Goal: Information Seeking & Learning: Learn about a topic

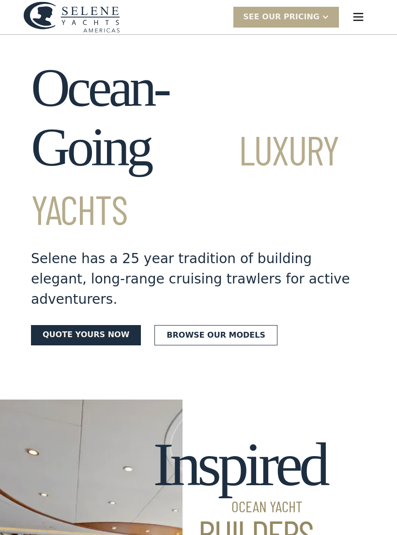
click at [227, 325] on link "Browse our models" at bounding box center [215, 335] width 123 height 20
click at [205, 325] on link "Browse our models" at bounding box center [215, 335] width 123 height 20
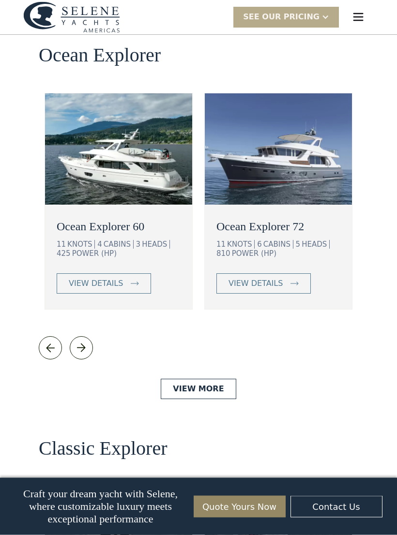
scroll to position [1748, 0]
click at [83, 341] on img at bounding box center [81, 348] width 14 height 14
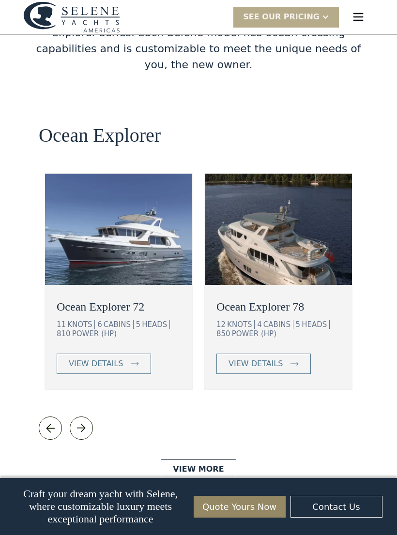
scroll to position [1667, 0]
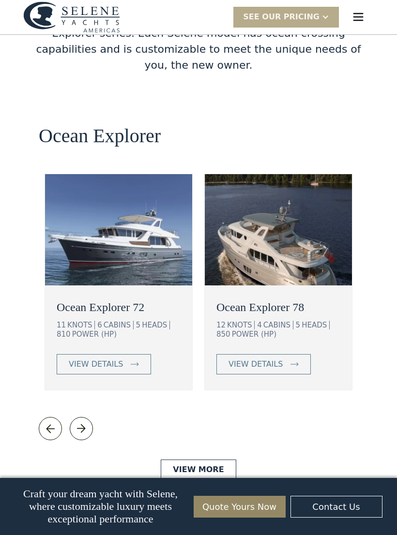
click at [81, 422] on img at bounding box center [81, 429] width 14 height 14
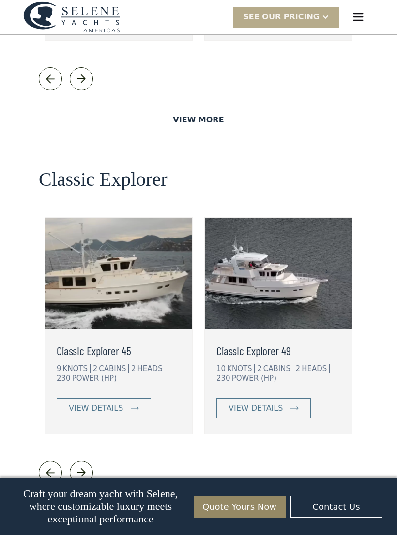
scroll to position [2029, 0]
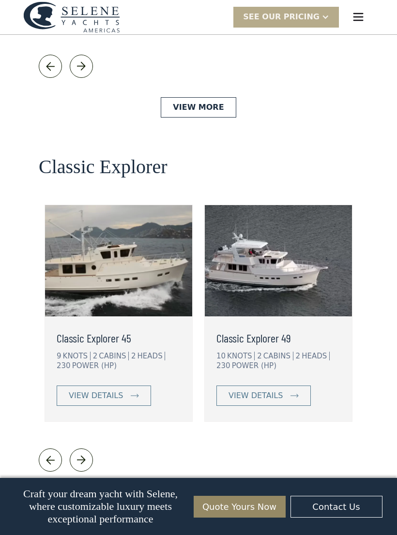
click at [266, 390] on div "view details" at bounding box center [255, 396] width 54 height 12
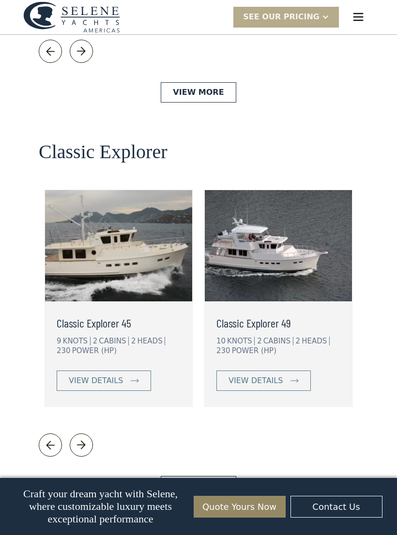
click at [86, 438] on img at bounding box center [81, 445] width 14 height 14
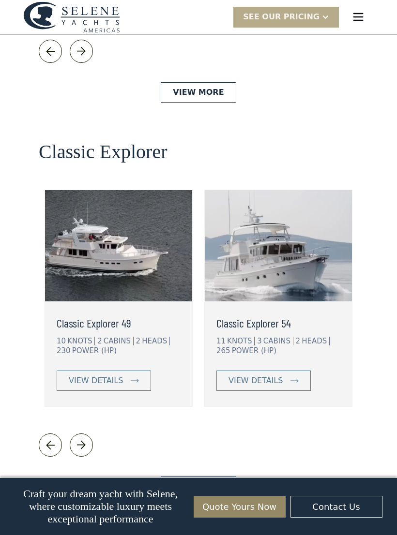
click at [277, 375] on div "view details" at bounding box center [255, 381] width 54 height 12
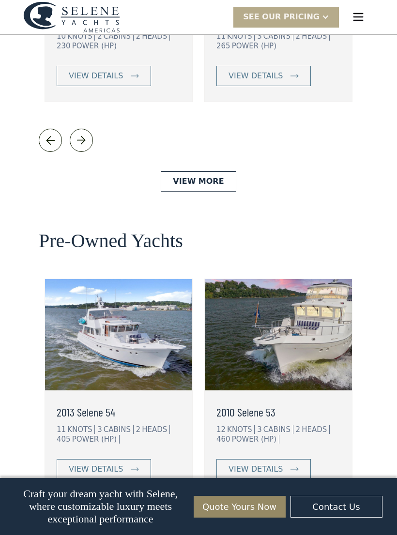
scroll to position [2392, 0]
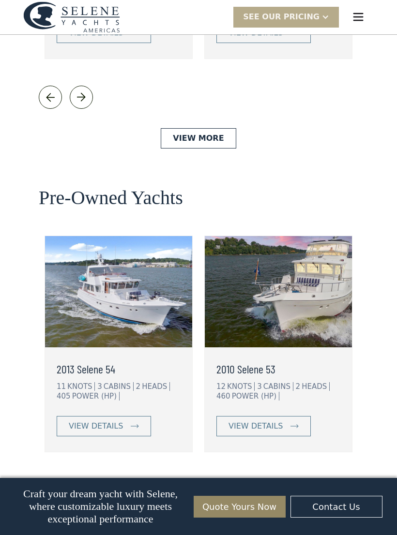
click at [124, 416] on link "view details" at bounding box center [104, 426] width 94 height 20
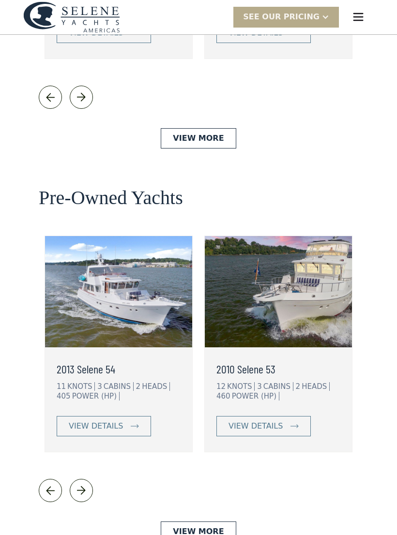
scroll to position [2407, 0]
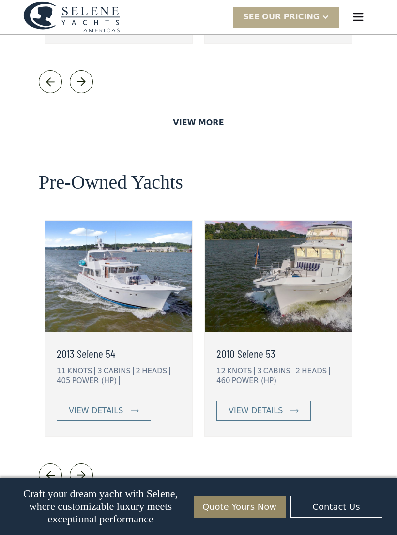
click at [204, 506] on link "View More" at bounding box center [198, 516] width 75 height 20
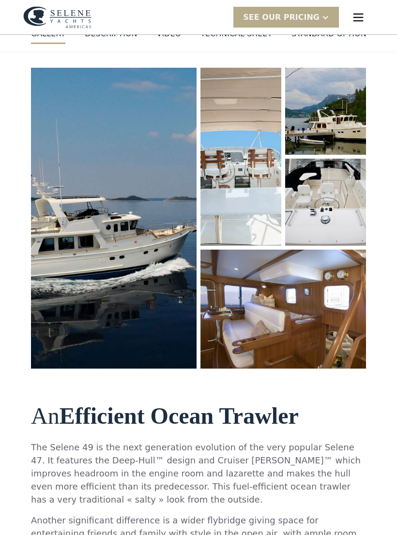
scroll to position [104, 0]
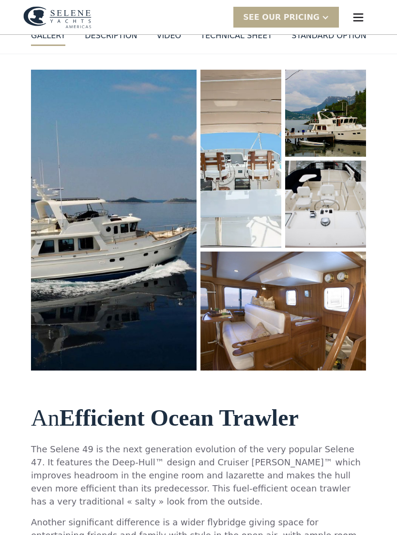
click at [356, 216] on img "open lightbox" at bounding box center [325, 204] width 82 height 88
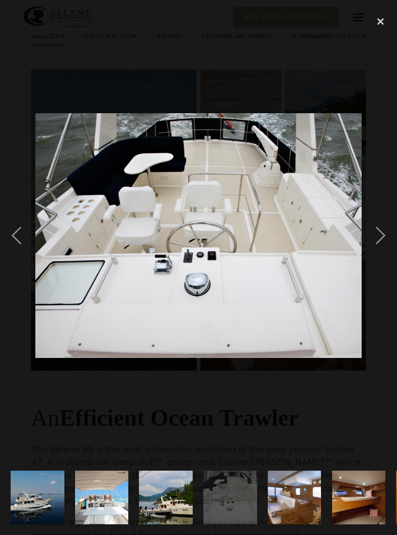
click at [380, 237] on div "next image" at bounding box center [380, 235] width 33 height 449
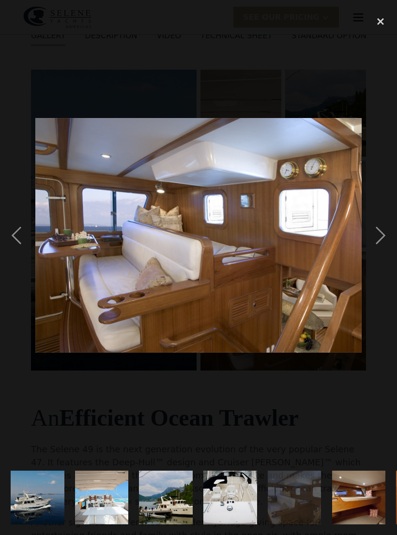
click at [379, 242] on div "next image" at bounding box center [380, 235] width 33 height 449
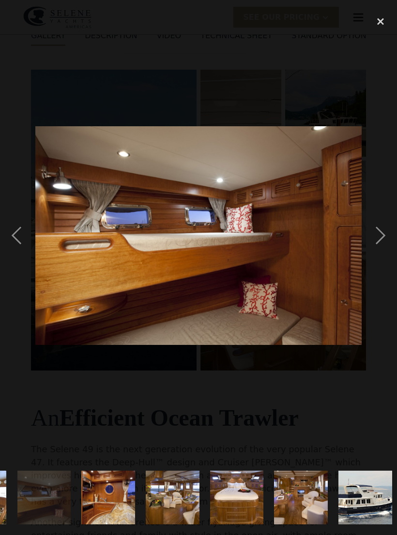
scroll to position [0, 335]
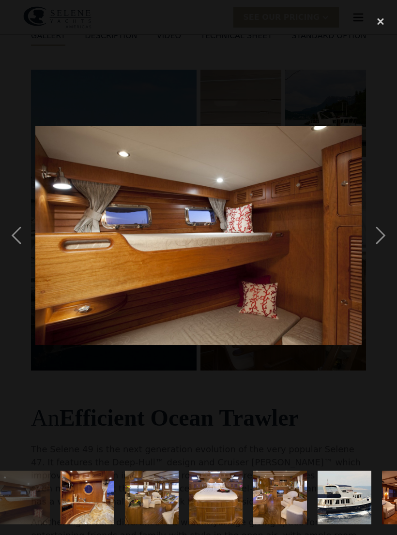
click at [376, 246] on div "next image" at bounding box center [380, 235] width 33 height 449
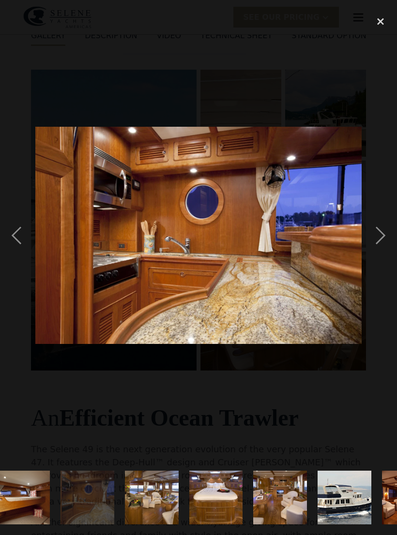
click at [375, 244] on div "next image" at bounding box center [380, 235] width 33 height 449
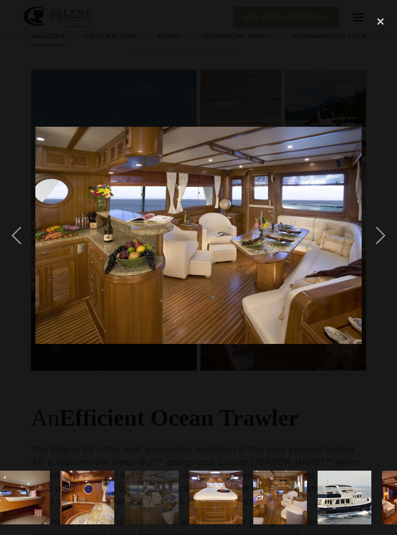
click at [371, 246] on div "next image" at bounding box center [380, 235] width 33 height 449
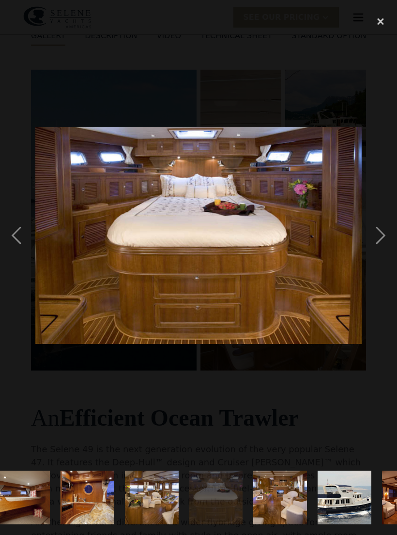
click at [372, 245] on div "next image" at bounding box center [380, 235] width 33 height 449
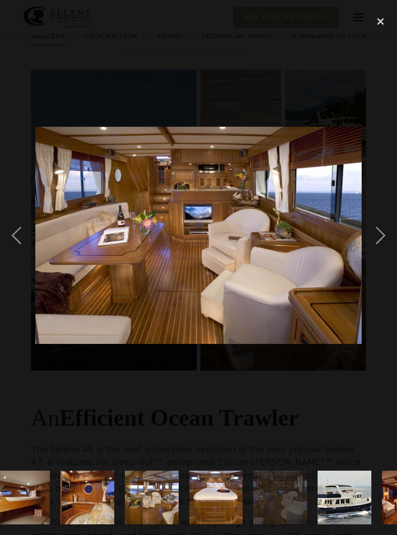
click at [372, 24] on div "close lightbox" at bounding box center [380, 21] width 33 height 21
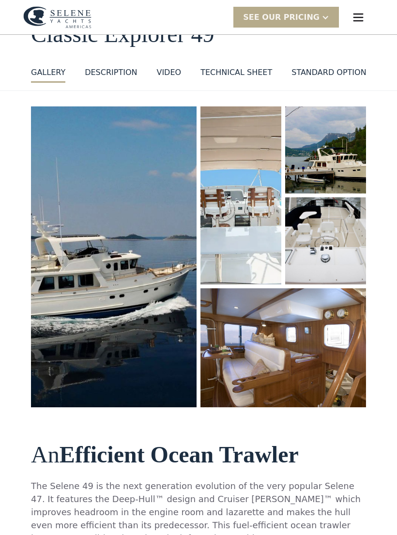
scroll to position [0, 0]
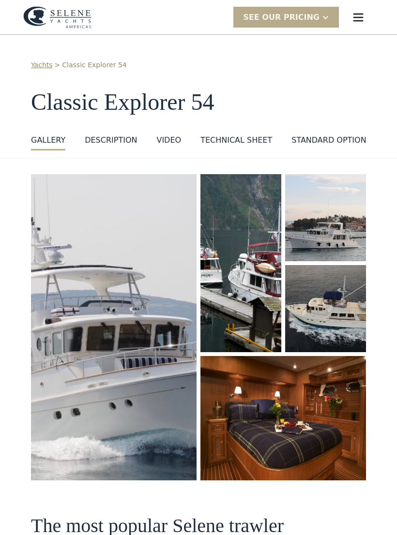
click at [260, 293] on img "open lightbox" at bounding box center [241, 262] width 82 height 179
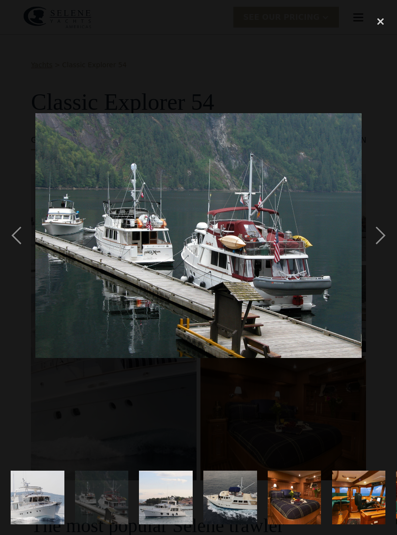
click at [380, 247] on div "next image" at bounding box center [380, 235] width 33 height 449
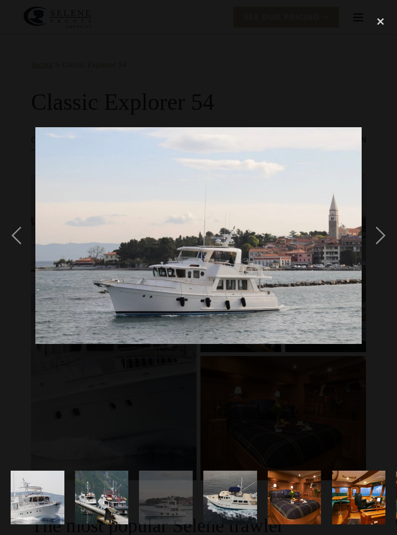
click at [21, 238] on div "previous image" at bounding box center [16, 235] width 33 height 449
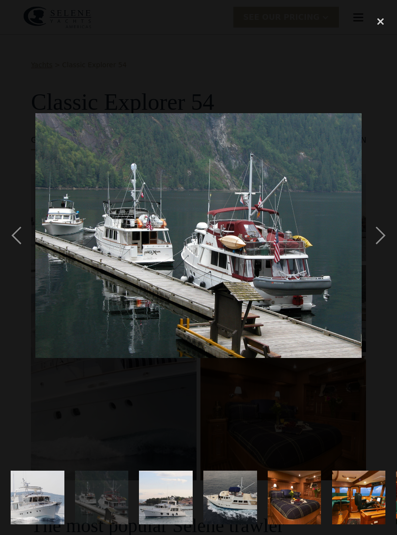
click at [382, 240] on div "next image" at bounding box center [380, 235] width 33 height 449
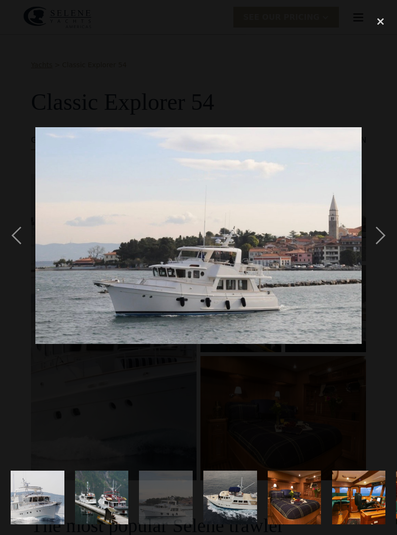
click at [385, 233] on div "next image" at bounding box center [380, 235] width 33 height 449
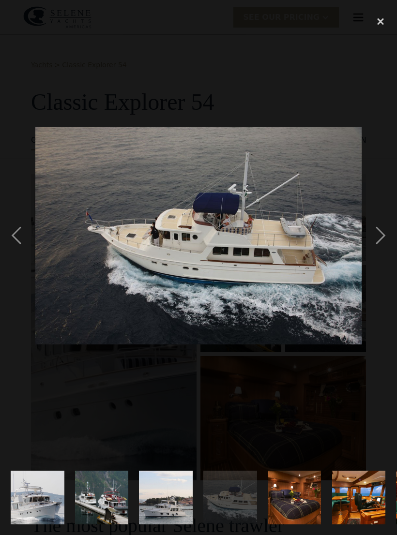
click at [383, 231] on div "next image" at bounding box center [380, 235] width 33 height 449
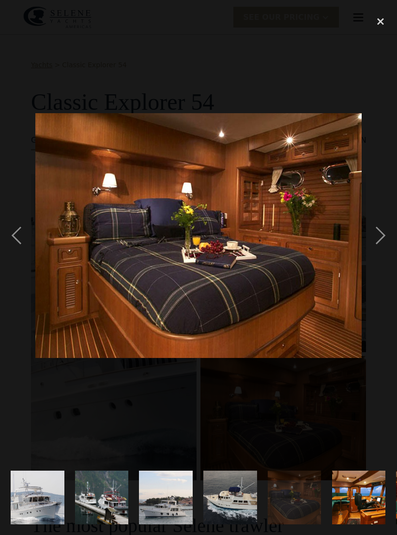
click at [383, 232] on div "next image" at bounding box center [380, 235] width 33 height 449
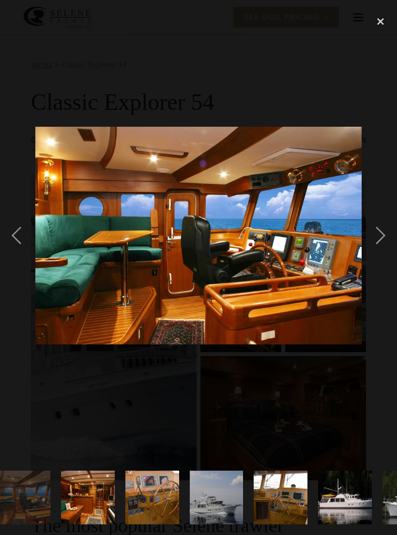
scroll to position [0, 335]
click at [382, 233] on div "next image" at bounding box center [380, 235] width 33 height 449
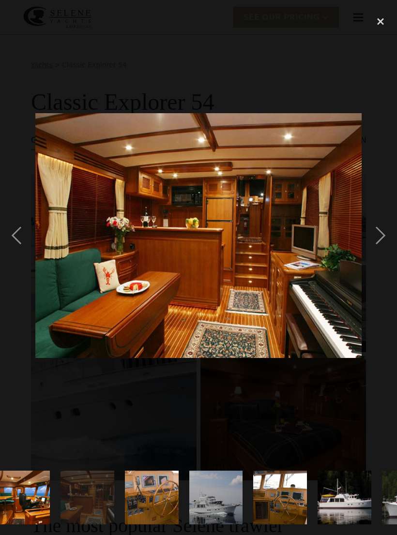
click at [382, 232] on div "next image" at bounding box center [380, 235] width 33 height 449
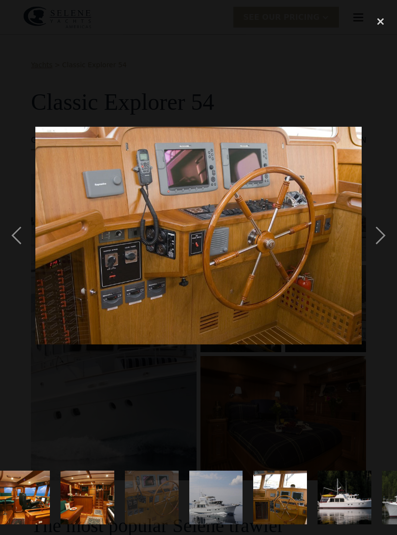
click at [381, 232] on div "next image" at bounding box center [380, 235] width 33 height 449
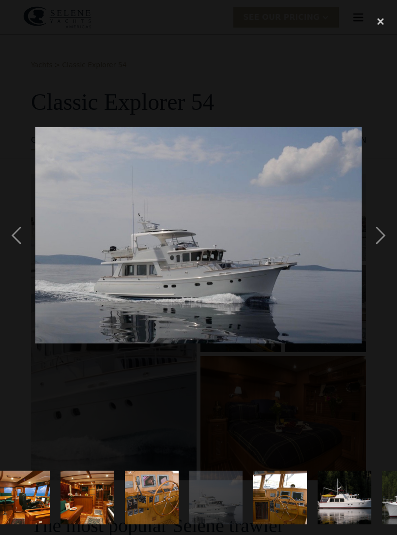
click at [381, 232] on div "next image" at bounding box center [380, 235] width 33 height 449
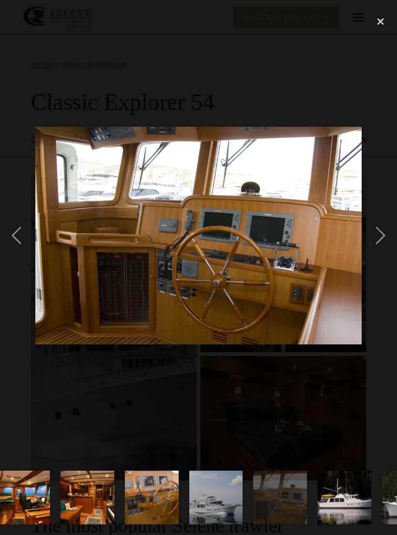
click at [381, 233] on div "next image" at bounding box center [380, 235] width 33 height 449
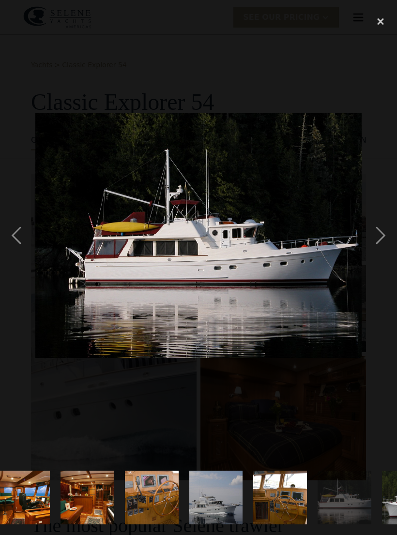
click at [382, 232] on div "next image" at bounding box center [380, 235] width 33 height 449
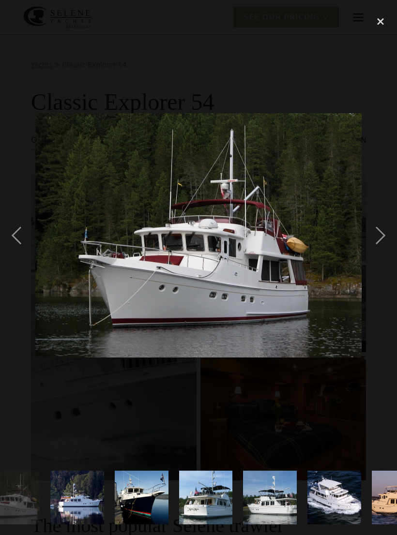
click at [381, 233] on div "next image" at bounding box center [380, 235] width 33 height 449
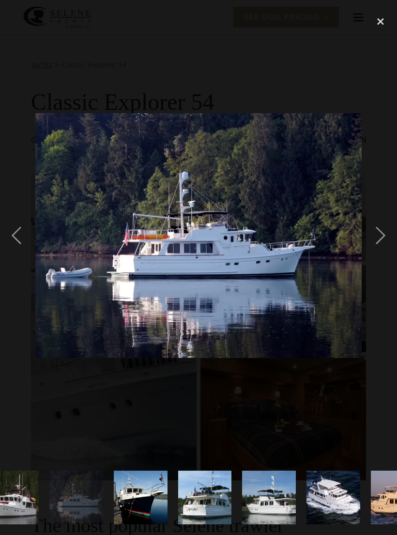
click at [382, 231] on div "next image" at bounding box center [380, 235] width 33 height 449
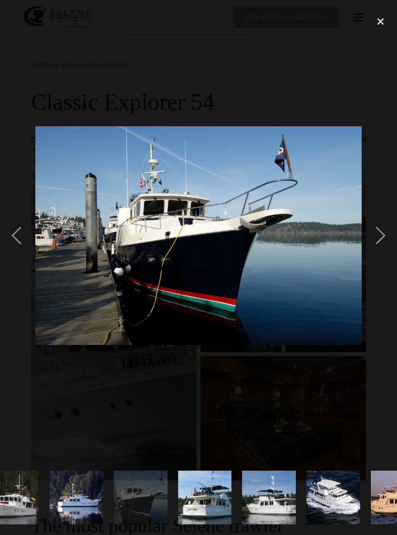
click at [384, 22] on div "close lightbox" at bounding box center [380, 21] width 33 height 21
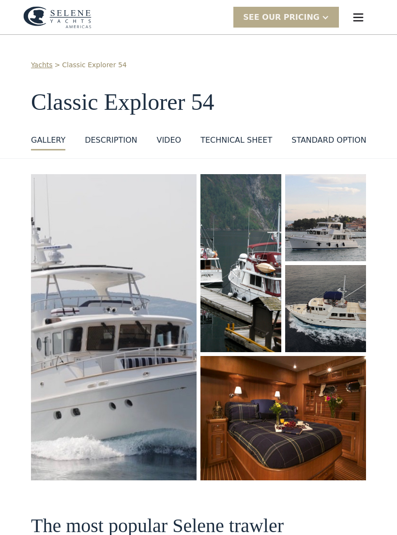
scroll to position [0, 0]
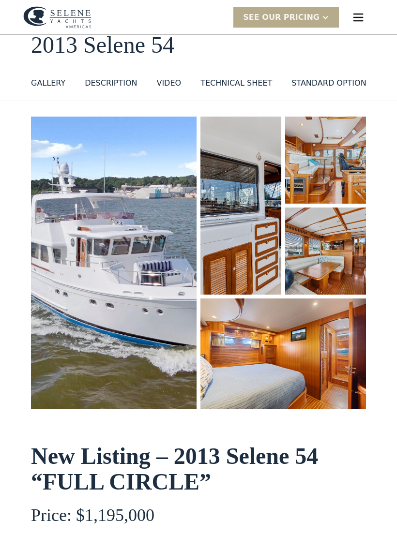
scroll to position [40, 0]
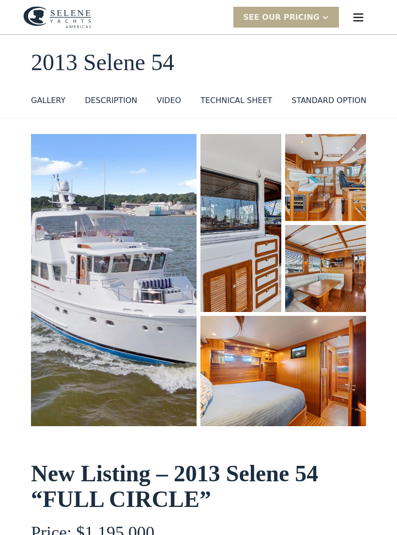
click at [342, 263] on img "open lightbox" at bounding box center [325, 268] width 81 height 87
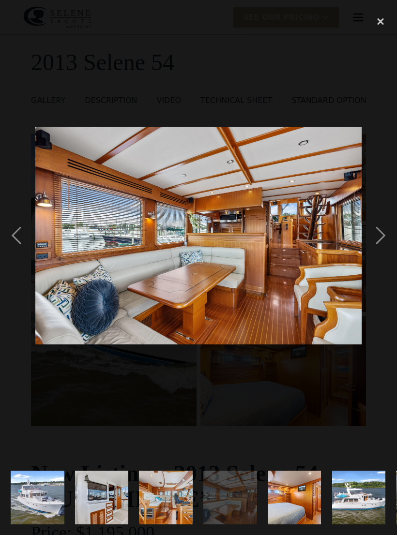
click at [383, 247] on div "next image" at bounding box center [380, 235] width 33 height 449
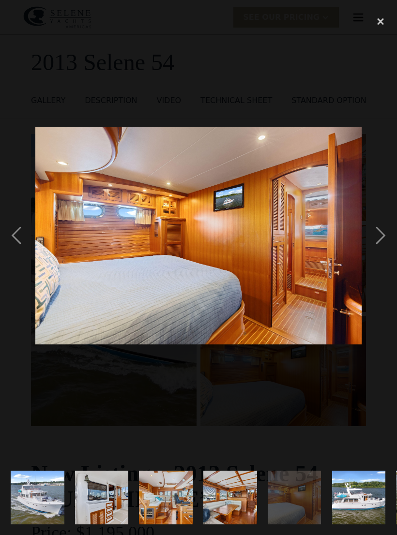
click at [383, 245] on div "next image" at bounding box center [380, 235] width 33 height 449
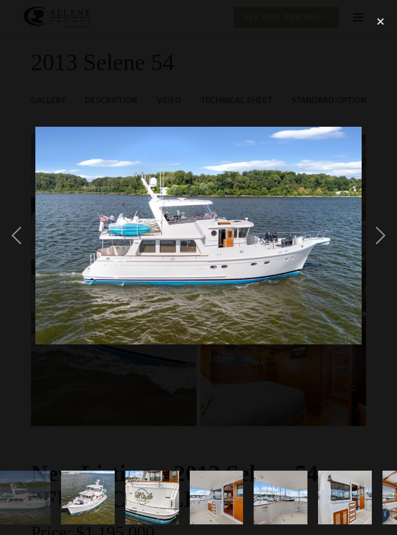
scroll to position [0, 335]
click at [381, 248] on div "next image" at bounding box center [380, 235] width 33 height 449
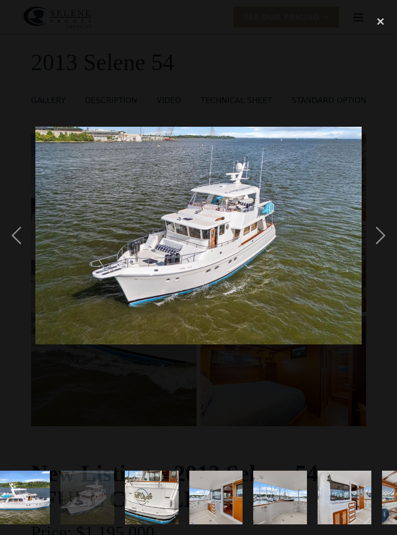
click at [379, 248] on div "next image" at bounding box center [380, 235] width 33 height 449
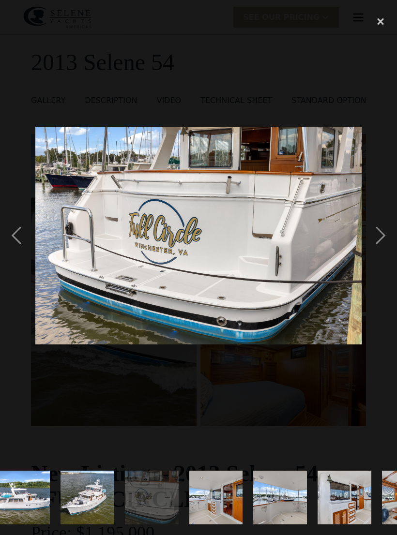
click at [383, 242] on div "next image" at bounding box center [380, 235] width 33 height 449
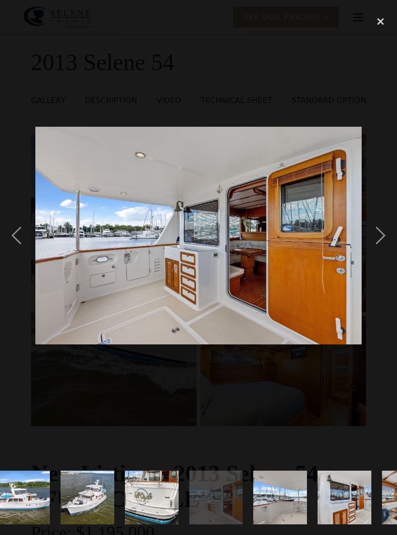
click at [20, 242] on div "previous image" at bounding box center [16, 235] width 33 height 449
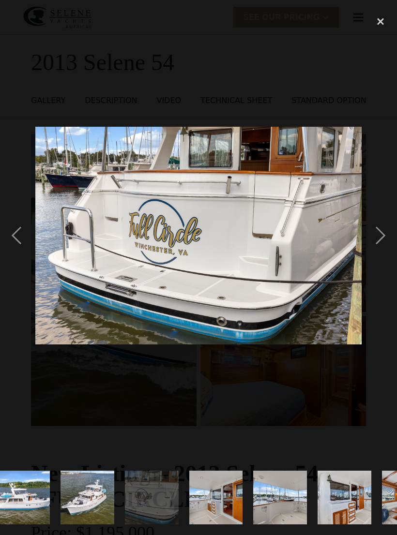
click at [381, 240] on div "next image" at bounding box center [380, 235] width 33 height 449
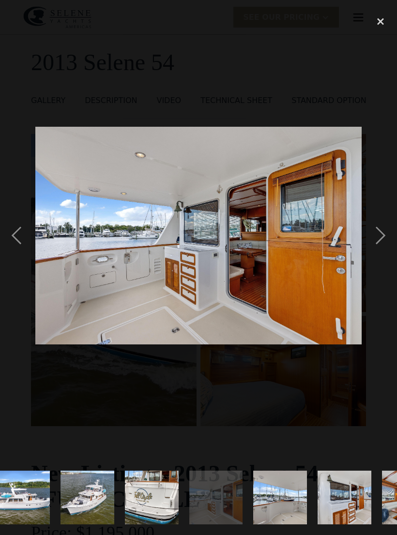
scroll to position [0, 0]
click at [378, 247] on div "next image" at bounding box center [380, 235] width 33 height 449
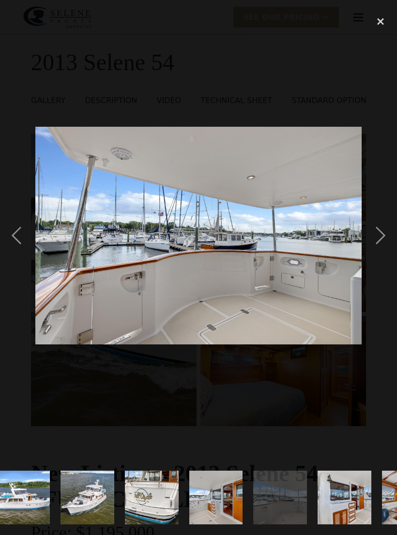
click at [375, 242] on div "next image" at bounding box center [380, 235] width 33 height 449
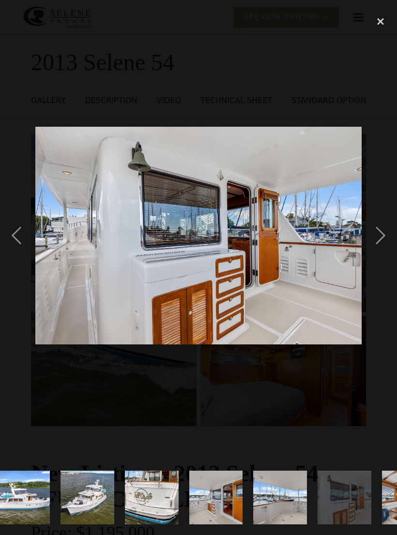
click at [381, 239] on div "next image" at bounding box center [380, 235] width 33 height 449
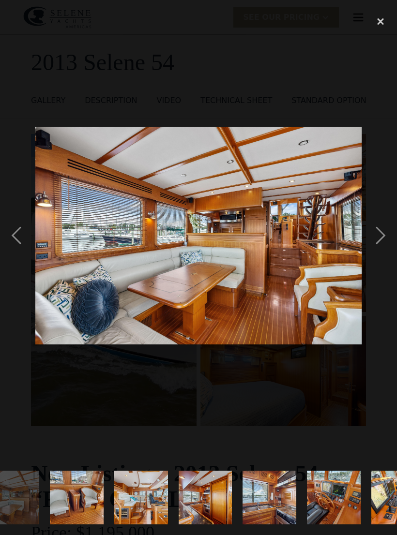
scroll to position [0, 731]
click at [380, 239] on div "next image" at bounding box center [380, 235] width 33 height 449
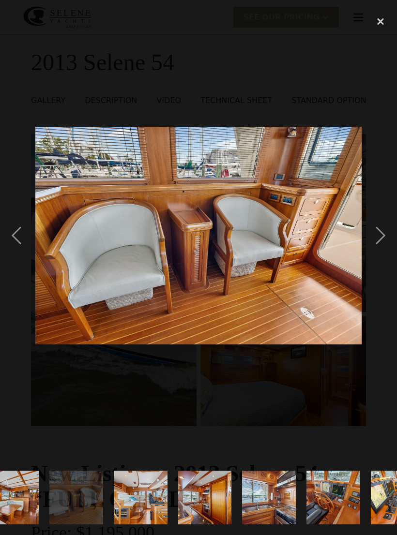
click at [375, 239] on div "next image" at bounding box center [380, 235] width 33 height 449
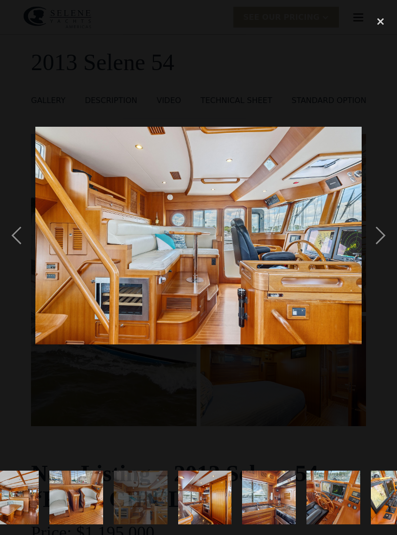
click at [379, 241] on div "next image" at bounding box center [380, 235] width 33 height 449
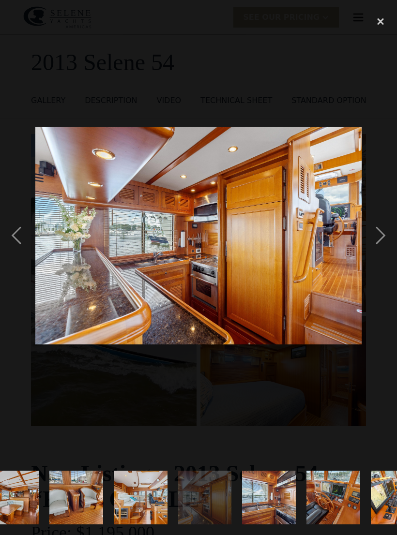
click at [378, 242] on div "next image" at bounding box center [380, 235] width 33 height 449
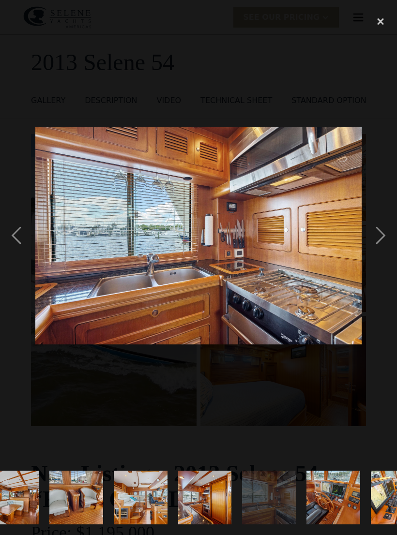
click at [376, 244] on div "next image" at bounding box center [380, 235] width 33 height 449
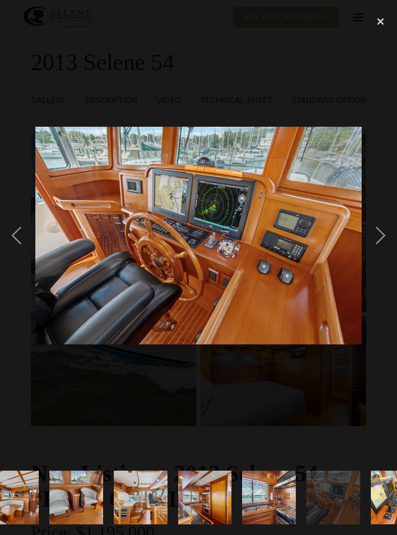
click at [376, 242] on div "next image" at bounding box center [380, 235] width 33 height 449
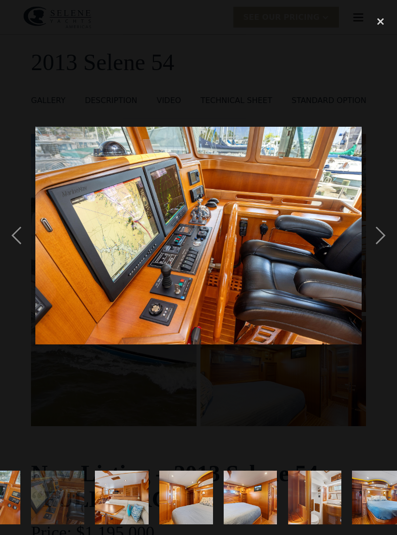
scroll to position [0, 1127]
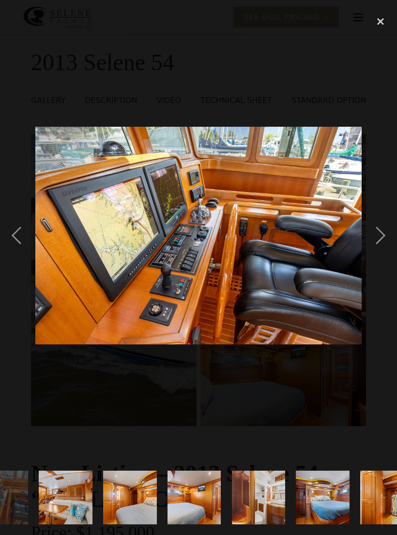
click at [376, 242] on div "next image" at bounding box center [380, 235] width 33 height 449
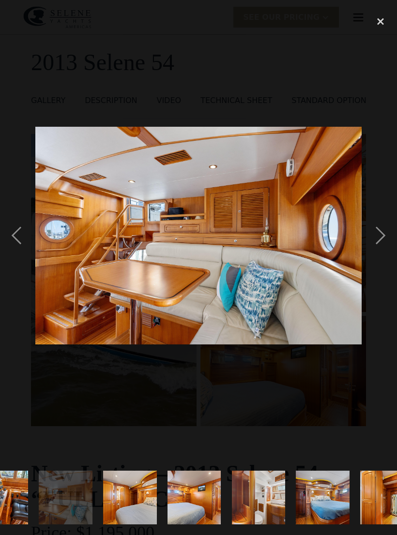
click at [377, 241] on div "next image" at bounding box center [380, 235] width 33 height 449
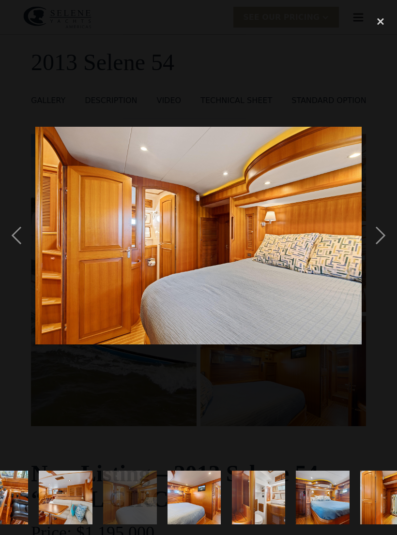
click at [377, 241] on div "next image" at bounding box center [380, 235] width 33 height 449
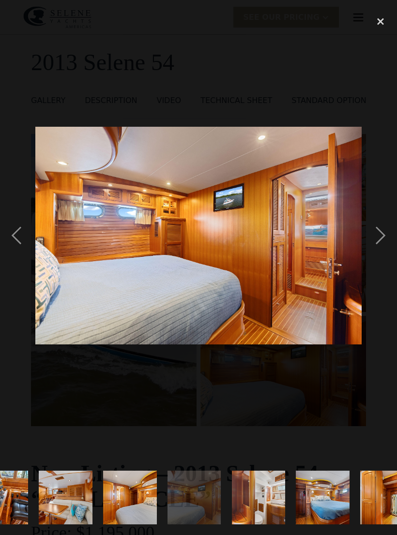
click at [375, 241] on div "next image" at bounding box center [380, 235] width 33 height 449
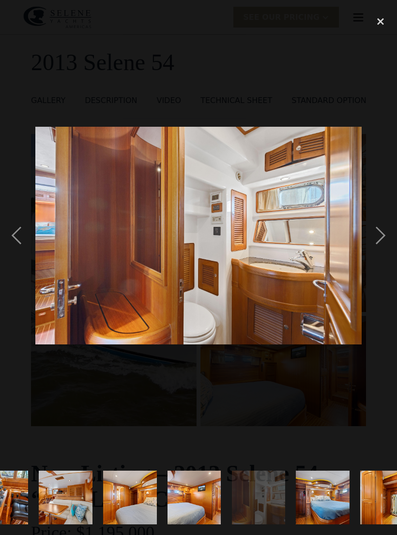
click at [375, 240] on div "next image" at bounding box center [380, 235] width 33 height 449
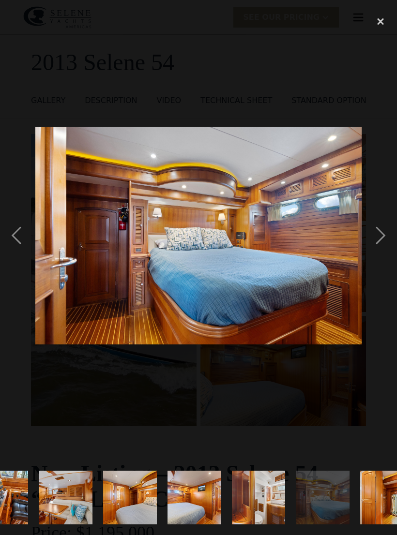
click at [377, 241] on div "next image" at bounding box center [380, 235] width 33 height 449
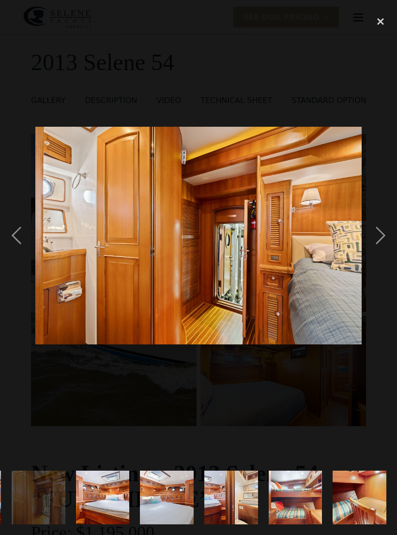
scroll to position [0, 1523]
click at [373, 241] on div "next image" at bounding box center [380, 235] width 33 height 449
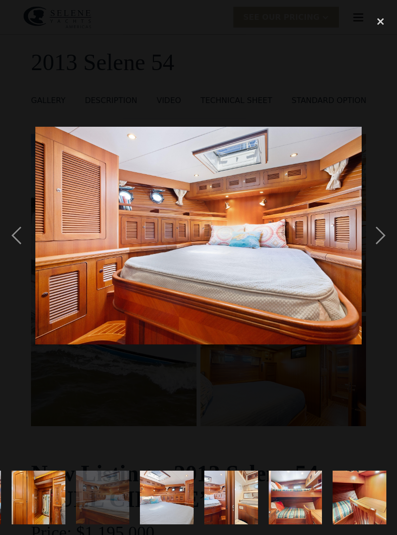
click at [374, 238] on div "next image" at bounding box center [380, 235] width 33 height 449
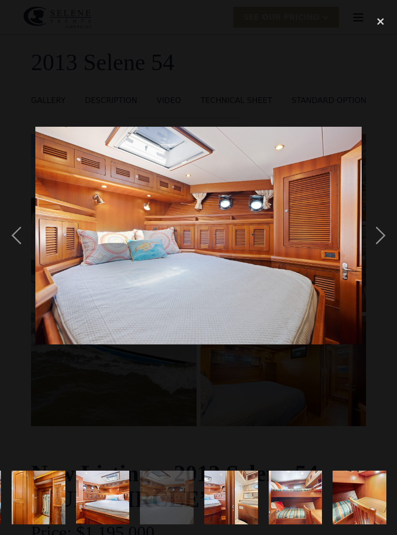
click at [376, 238] on div "next image" at bounding box center [380, 235] width 33 height 449
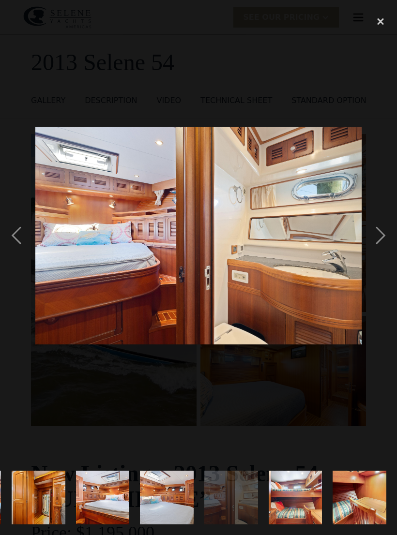
click at [376, 239] on div "next image" at bounding box center [380, 235] width 33 height 449
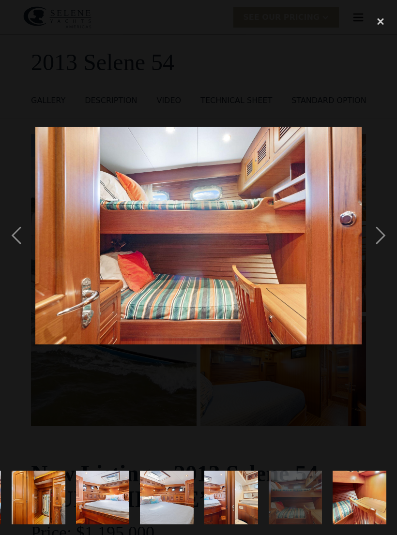
click at [377, 239] on div "next image" at bounding box center [380, 235] width 33 height 449
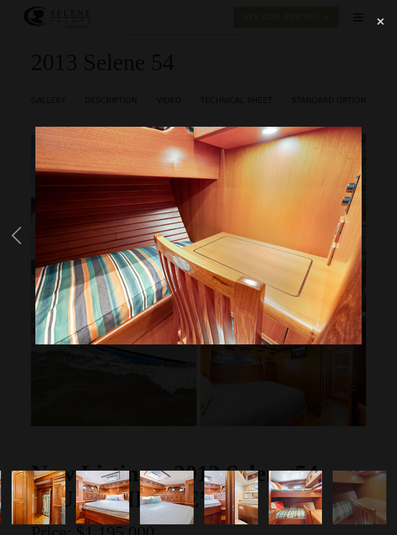
click at [377, 237] on div "next image" at bounding box center [380, 235] width 33 height 449
click at [376, 236] on div "next image" at bounding box center [380, 235] width 33 height 449
click at [380, 14] on div "close lightbox" at bounding box center [380, 21] width 33 height 21
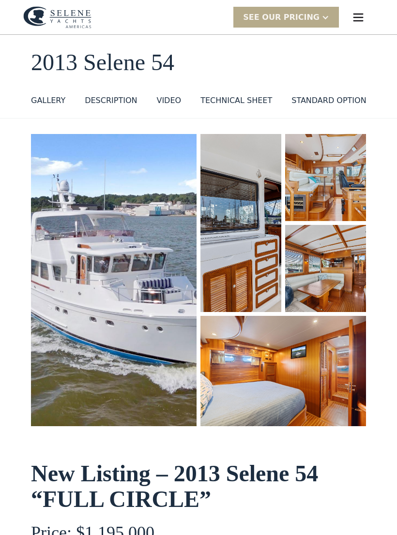
scroll to position [0, 0]
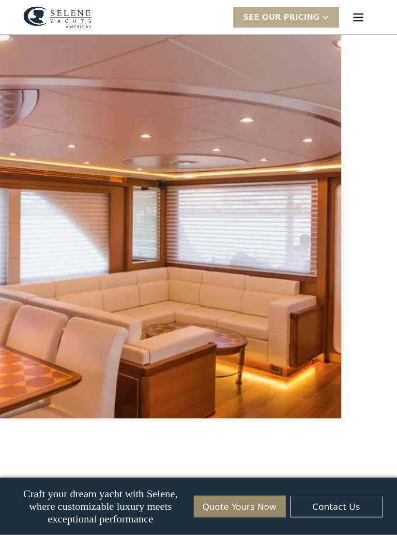
scroll to position [2132, 0]
